Goal: Information Seeking & Learning: Compare options

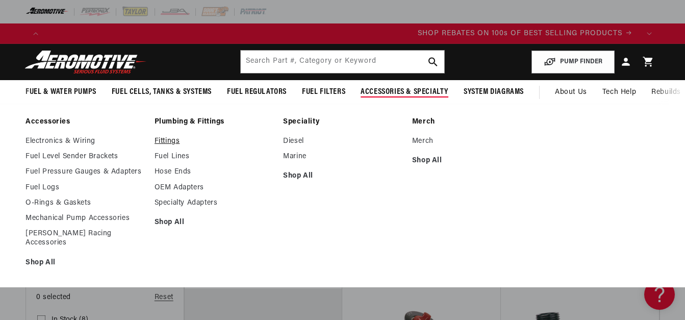
scroll to position [0, 1186]
click at [170, 141] on link "Fittings" at bounding box center [213, 141] width 119 height 9
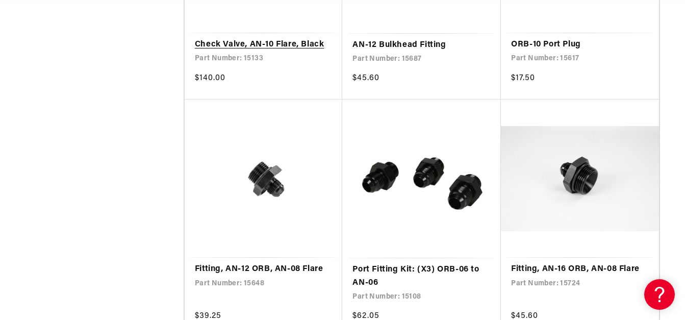
scroll to position [0, 593]
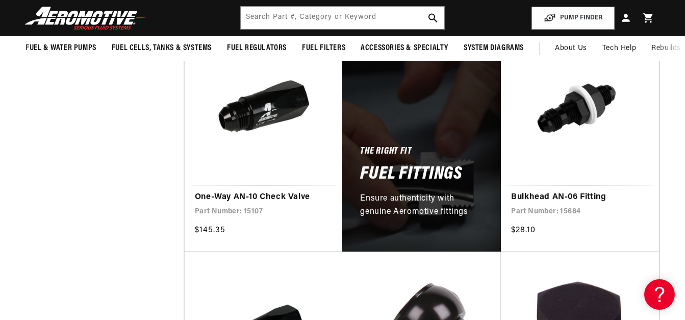
scroll to position [153, 0]
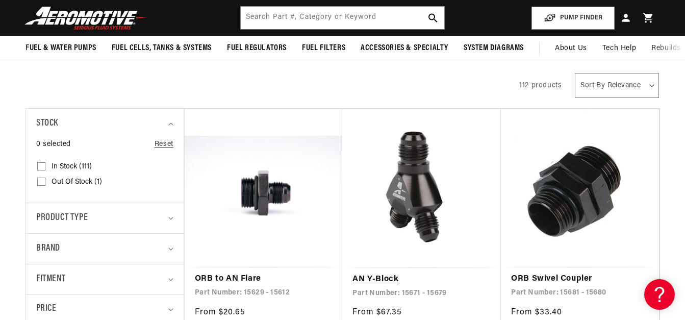
click at [416, 273] on link "AN Y-Block" at bounding box center [421, 279] width 138 height 13
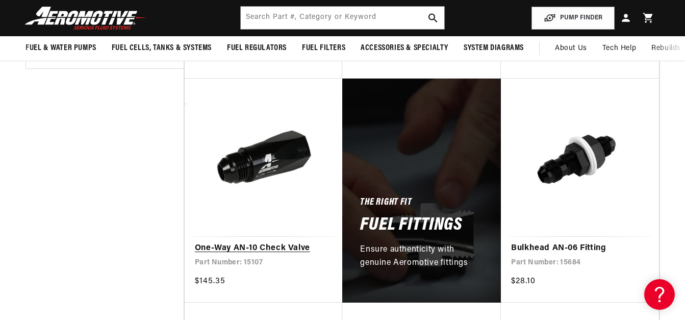
scroll to position [0, 1779]
click at [299, 250] on link "One-Way AN-10 Check Valve" at bounding box center [264, 248] width 138 height 13
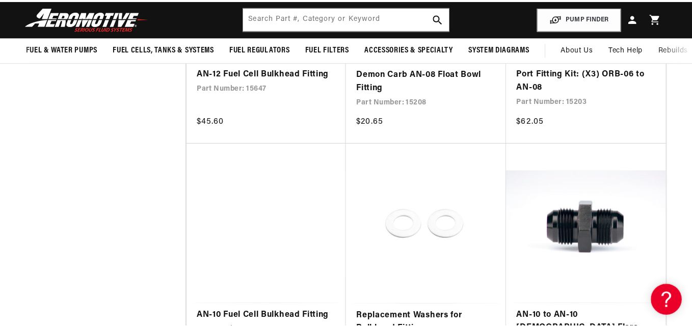
scroll to position [0, 0]
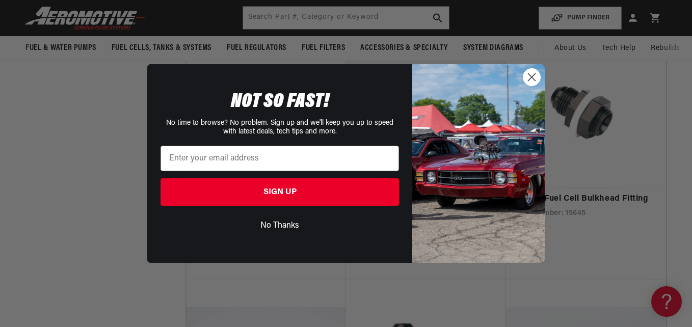
click at [286, 226] on button "No Thanks" at bounding box center [280, 225] width 239 height 19
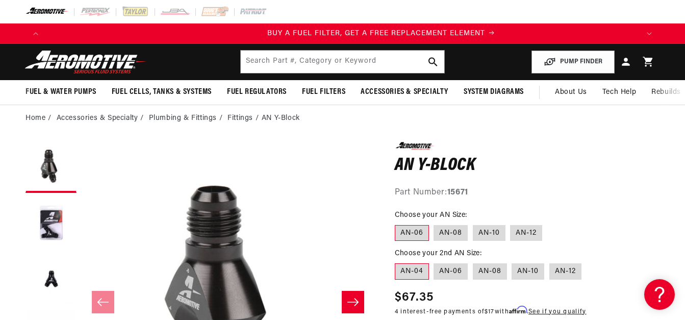
scroll to position [0, 593]
click at [485, 237] on label "AN-10" at bounding box center [489, 233] width 33 height 16
click at [473, 223] on input "AN-10" at bounding box center [473, 223] width 1 height 1
radio input "true"
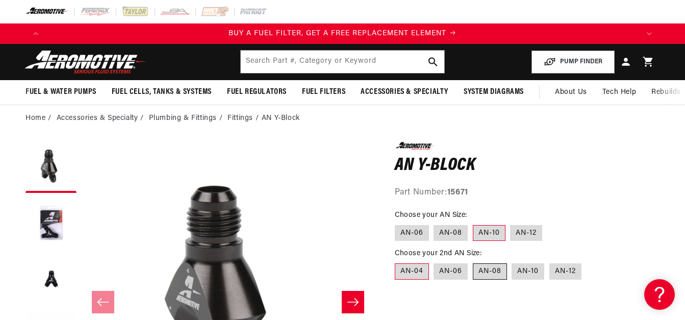
click at [495, 273] on label "AN-08" at bounding box center [490, 271] width 34 height 16
click at [473, 262] on input "AN-08" at bounding box center [473, 261] width 1 height 1
radio input "true"
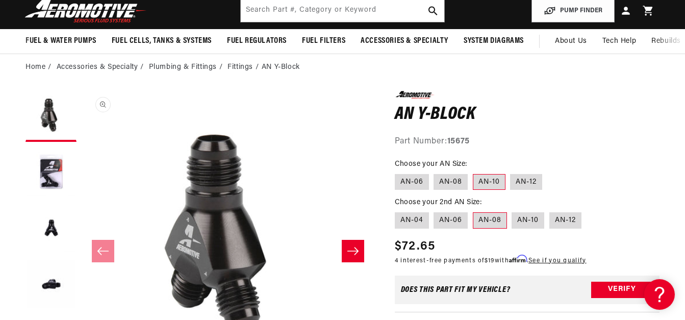
scroll to position [102, 0]
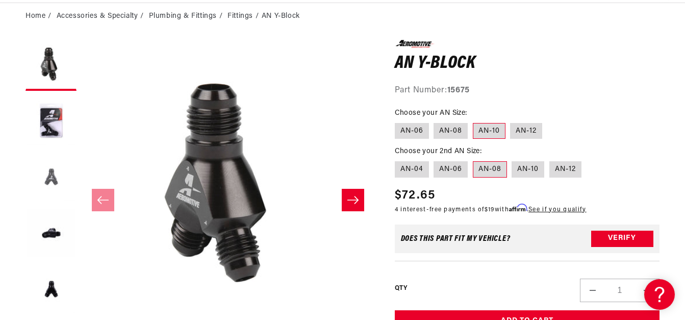
click at [56, 188] on button "Load image 3 in gallery view" at bounding box center [50, 177] width 51 height 51
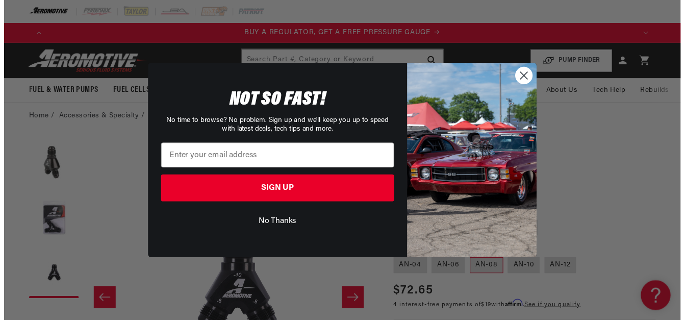
scroll to position [0, 593]
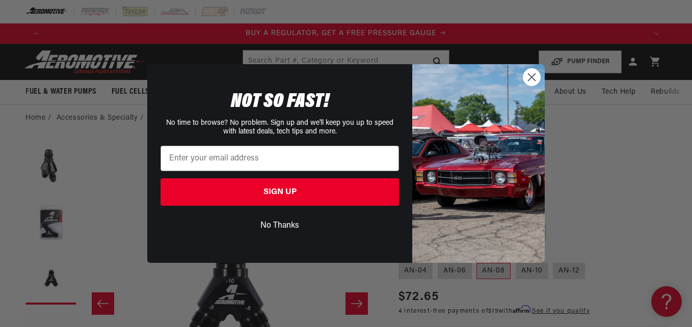
click at [274, 226] on button "No Thanks" at bounding box center [280, 225] width 239 height 19
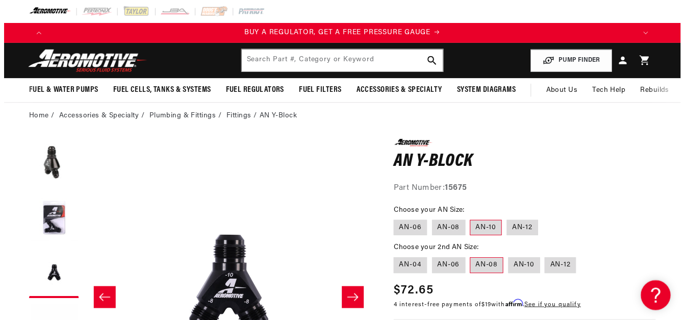
scroll to position [0, 585]
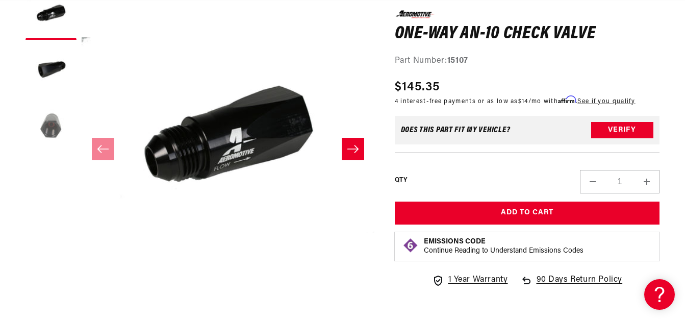
click at [55, 134] on button "Load image 3 in gallery view" at bounding box center [50, 126] width 51 height 51
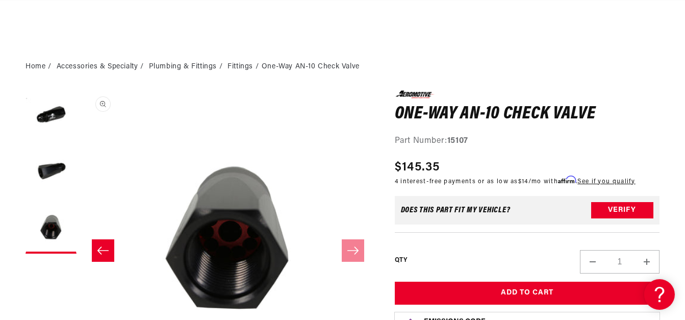
scroll to position [51, 0]
